Goal: Information Seeking & Learning: Check status

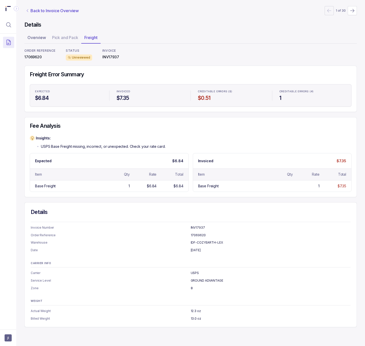
click at [55, 10] on p "Back to Invoice Overview" at bounding box center [54, 11] width 48 height 6
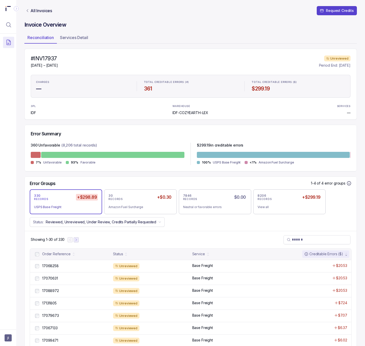
click at [77, 241] on icon "Next Page" at bounding box center [76, 240] width 1 height 2
click at [78, 241] on icon "Next Page" at bounding box center [79, 240] width 4 height 4
click at [79, 241] on icon "Next Page" at bounding box center [80, 240] width 4 height 4
click at [57, 267] on p "17066533" at bounding box center [50, 266] width 19 height 6
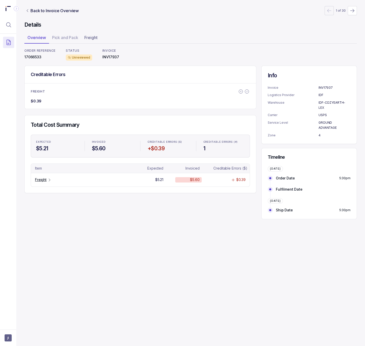
click at [33, 57] on p "17066533" at bounding box center [39, 57] width 31 height 5
copy p "17066533"
click at [40, 179] on p "Freight" at bounding box center [40, 179] width 11 height 5
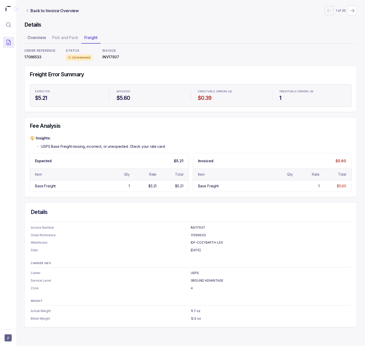
click at [202, 283] on p "GROUND ADVANTAGE" at bounding box center [271, 280] width 160 height 5
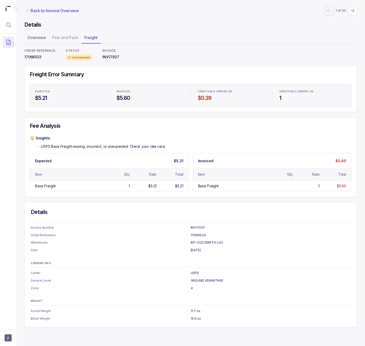
click at [47, 8] on p "Back to Invoice Overview" at bounding box center [54, 11] width 48 height 6
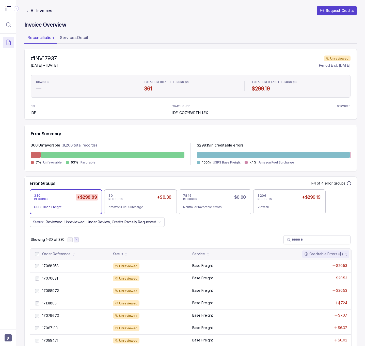
click at [76, 242] on icon "Next Page" at bounding box center [76, 240] width 4 height 4
click at [78, 241] on icon "Next Page" at bounding box center [79, 240] width 4 height 4
click at [78, 241] on button "Next Page" at bounding box center [79, 240] width 5 height 5
click at [79, 241] on button "Next Page" at bounding box center [80, 240] width 5 height 5
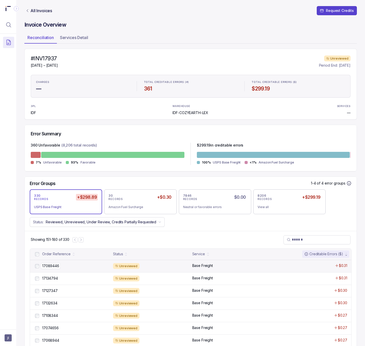
click at [58, 267] on p "17089446" at bounding box center [51, 266] width 20 height 6
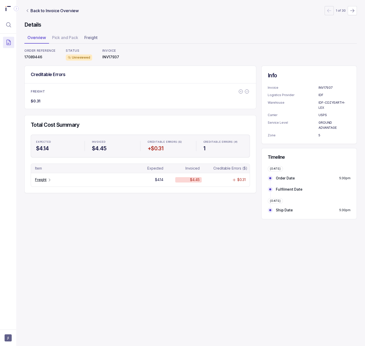
click at [36, 57] on p "17089446" at bounding box center [39, 57] width 31 height 5
copy p "17089446"
click at [46, 182] on p "Freight" at bounding box center [40, 179] width 11 height 5
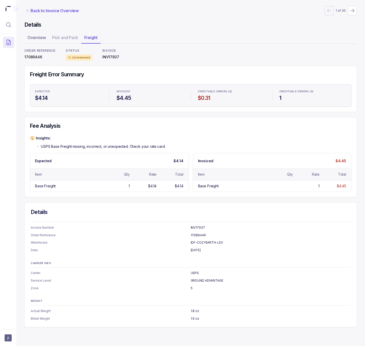
click at [63, 11] on p "Back to Invoice Overview" at bounding box center [54, 11] width 48 height 6
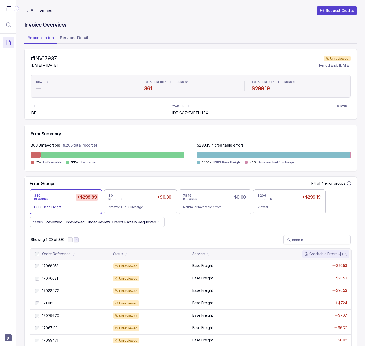
click at [78, 241] on icon "Next Page" at bounding box center [76, 240] width 4 height 4
click at [80, 242] on icon "Next Page" at bounding box center [79, 240] width 4 height 4
click at [81, 242] on icon "Next Page" at bounding box center [80, 240] width 4 height 4
click at [81, 242] on icon "Next Page" at bounding box center [81, 240] width 4 height 4
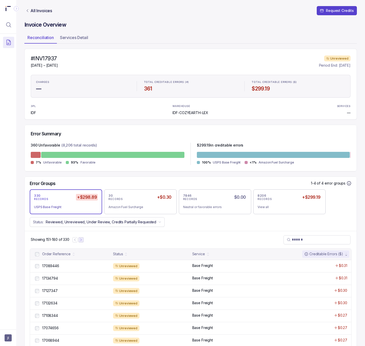
click at [81, 242] on icon "Next Page" at bounding box center [81, 240] width 4 height 4
click at [57, 269] on p "17089425" at bounding box center [50, 266] width 19 height 6
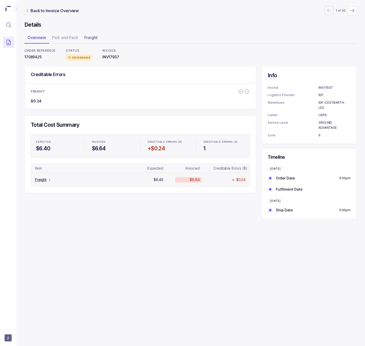
click at [43, 181] on p "Freight" at bounding box center [40, 179] width 11 height 5
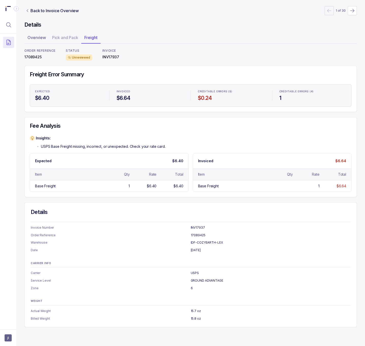
click at [37, 56] on p "17089425" at bounding box center [39, 57] width 31 height 5
copy p "17089425"
click at [47, 12] on p "Back to Invoice Overview" at bounding box center [54, 11] width 48 height 6
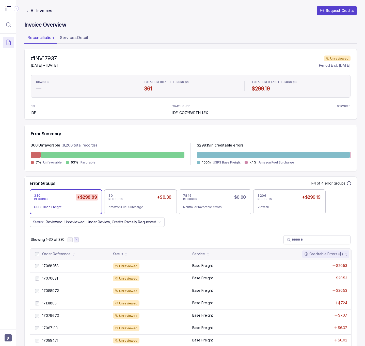
click at [77, 242] on icon "Next Page" at bounding box center [76, 240] width 4 height 4
click at [80, 242] on icon "Next Page" at bounding box center [79, 240] width 4 height 4
click at [80, 242] on icon "Next Page" at bounding box center [80, 240] width 4 height 4
click at [82, 242] on icon "Next Page" at bounding box center [81, 240] width 4 height 4
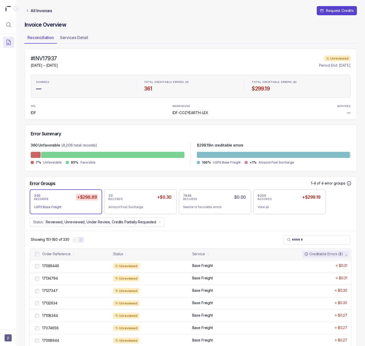
click at [83, 242] on icon "Next Page" at bounding box center [81, 240] width 4 height 4
click at [54, 269] on p "17086803" at bounding box center [50, 266] width 19 height 6
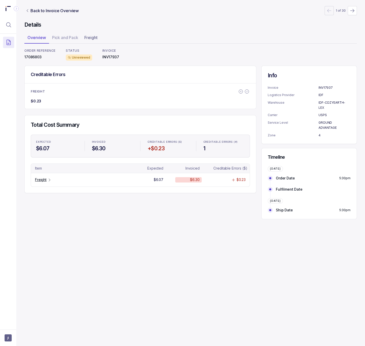
click at [37, 57] on p "17086803" at bounding box center [39, 57] width 31 height 5
copy p "17086803"
click at [47, 178] on div "Freight" at bounding box center [43, 179] width 16 height 5
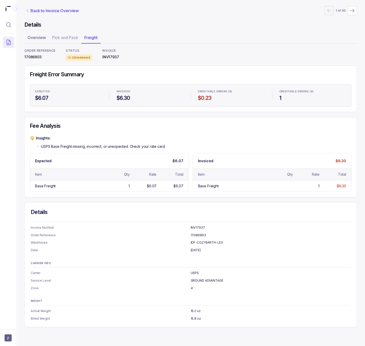
click at [66, 12] on p "Back to Invoice Overview" at bounding box center [54, 11] width 48 height 6
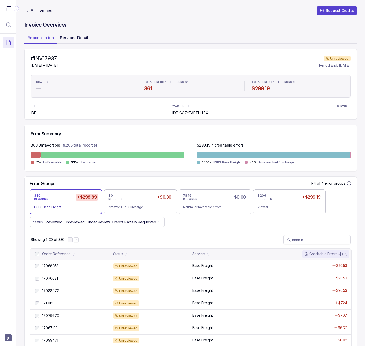
click at [80, 40] on p "Services Detail" at bounding box center [74, 38] width 28 height 6
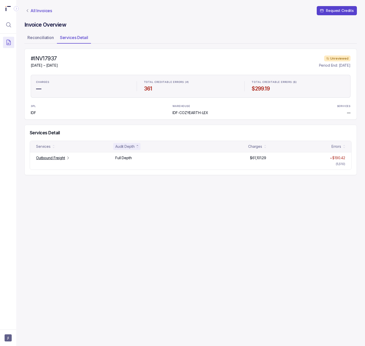
click at [36, 12] on p "All Invoices" at bounding box center [41, 10] width 22 height 5
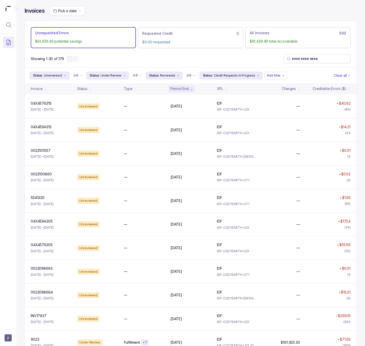
scroll to position [38, 0]
